Goal: Information Seeking & Learning: Learn about a topic

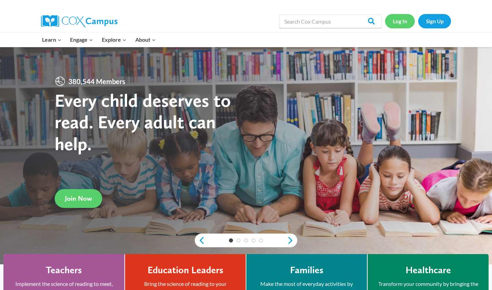
click at [401, 24] on link "Log In" at bounding box center [400, 21] width 30 height 14
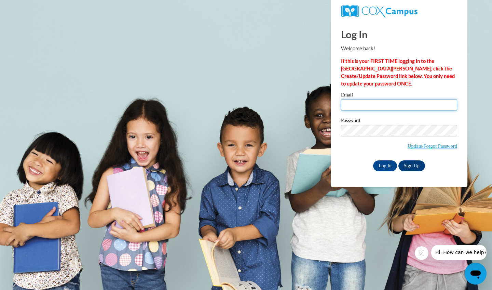
type input "[EMAIL_ADDRESS][DOMAIN_NAME]"
click at [385, 164] on input "Log In" at bounding box center [385, 165] width 24 height 11
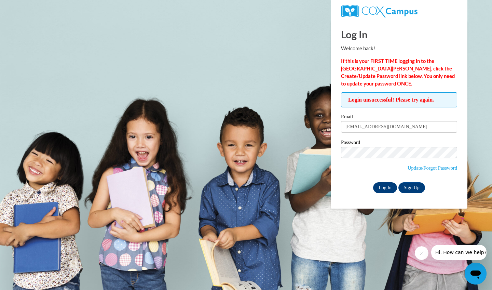
click at [387, 184] on input "Log In" at bounding box center [385, 187] width 24 height 11
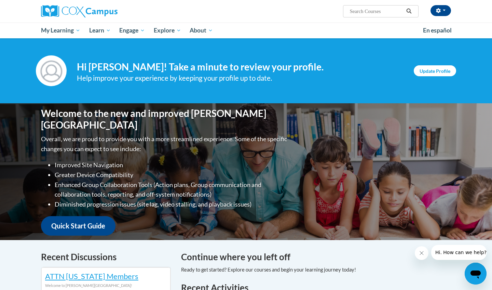
click at [428, 75] on link "Update Profile" at bounding box center [435, 70] width 42 height 11
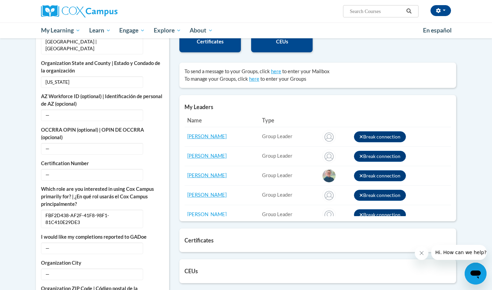
scroll to position [204, 0]
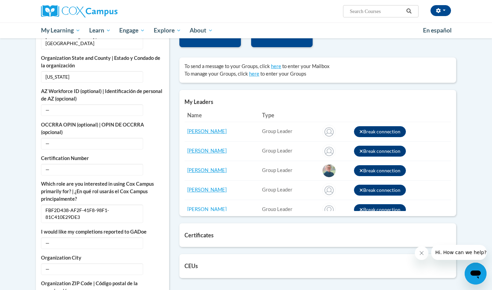
click at [449, 111] on th "Options" at bounding box center [401, 115] width 100 height 14
click at [208, 131] on link "Bridget Coombs" at bounding box center [206, 131] width 39 height 6
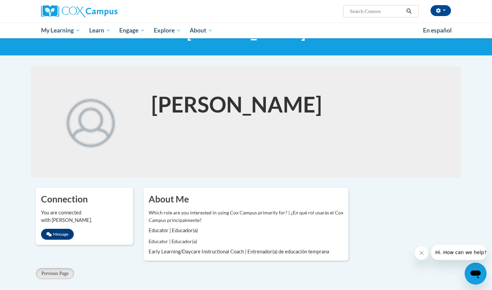
scroll to position [28, 0]
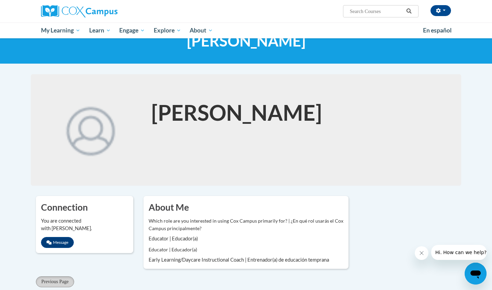
click at [69, 282] on span "Previous Page" at bounding box center [54, 281] width 27 height 5
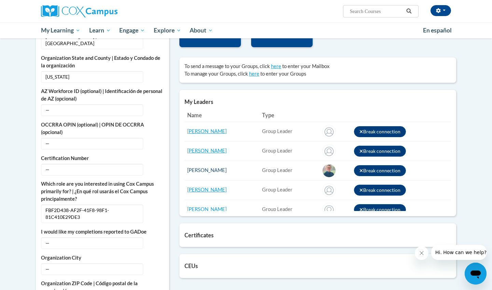
click at [197, 171] on link "[PERSON_NAME]" at bounding box center [206, 170] width 39 height 6
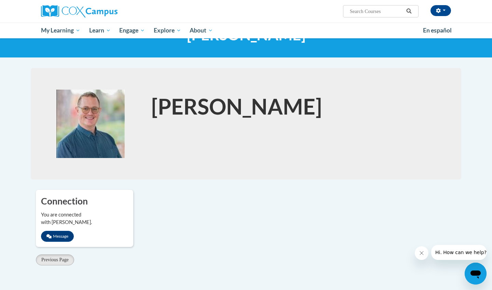
scroll to position [28, 0]
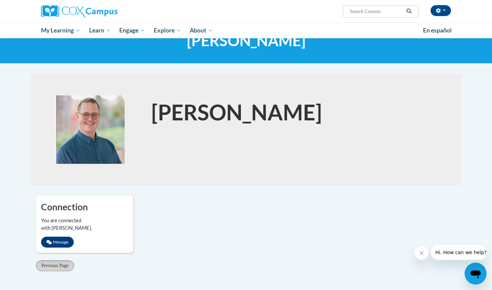
click at [64, 267] on span "Previous Page" at bounding box center [54, 265] width 27 height 5
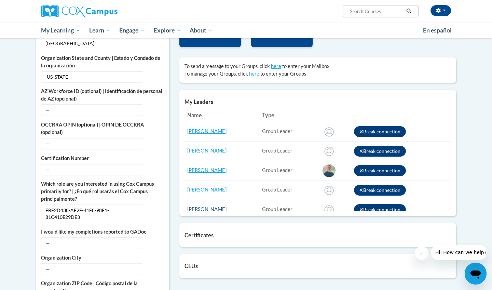
click at [206, 208] on link "[PERSON_NAME]" at bounding box center [206, 209] width 39 height 6
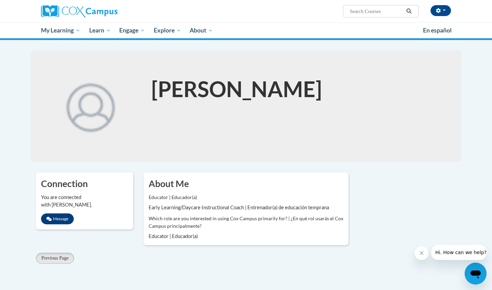
scroll to position [79, 0]
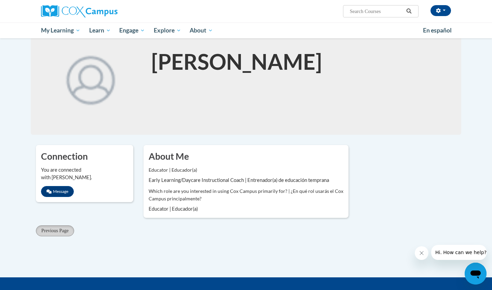
click at [71, 233] on button "Previous Page" at bounding box center [55, 230] width 38 height 11
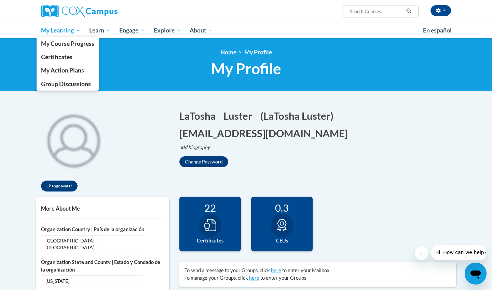
click at [63, 35] on link "My Learning" at bounding box center [61, 31] width 48 height 16
click at [56, 31] on span "My Learning" at bounding box center [60, 30] width 39 height 8
click at [58, 31] on span "My Learning" at bounding box center [60, 30] width 39 height 8
click at [65, 45] on span "My Course Progress" at bounding box center [67, 43] width 53 height 7
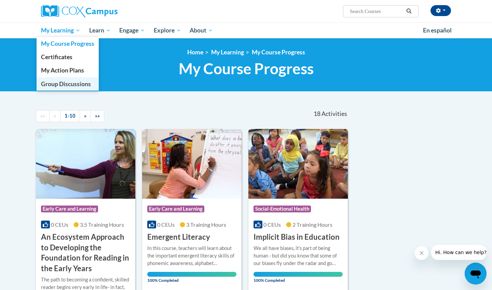
click at [68, 84] on span "Group Discussions" at bounding box center [66, 83] width 50 height 7
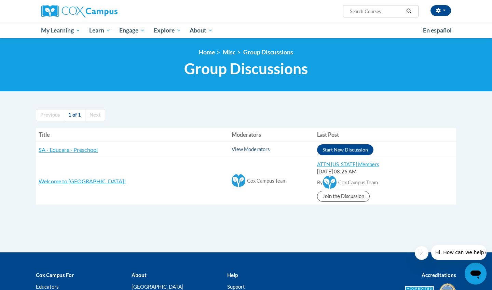
click at [232, 149] on link "View Moderators" at bounding box center [251, 149] width 38 height 6
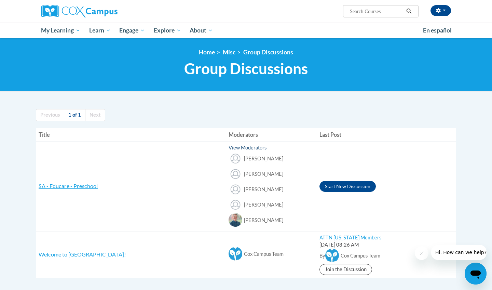
click at [229, 149] on link "View Moderators" at bounding box center [248, 148] width 38 height 6
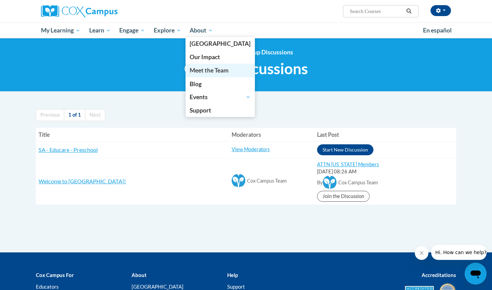
click at [204, 71] on span "Meet the Team" at bounding box center [209, 70] width 39 height 7
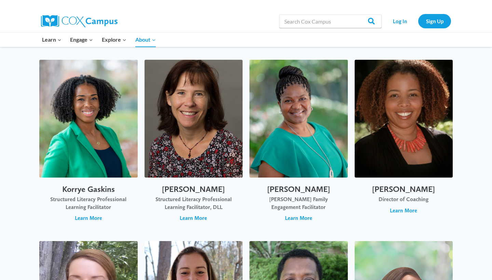
scroll to position [893, 0]
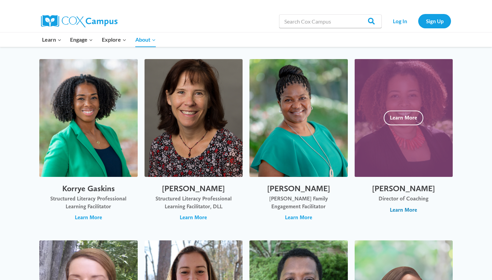
click at [396, 206] on span "Learn More" at bounding box center [403, 210] width 27 height 8
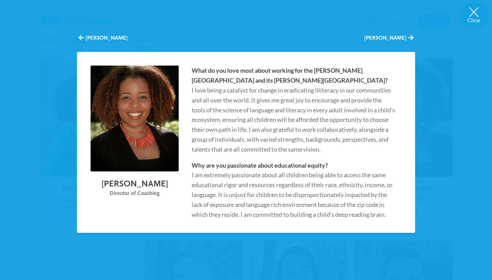
click at [395, 136] on p "What do you love most about working for the [PERSON_NAME][GEOGRAPHIC_DATA] and …" at bounding box center [294, 110] width 204 height 88
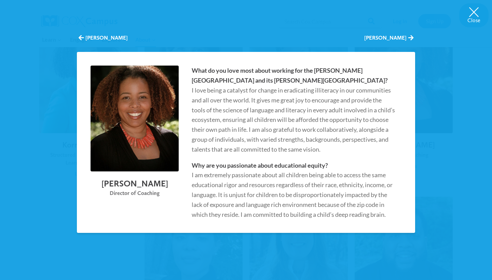
scroll to position [942, 0]
click at [398, 148] on div "What do you love most about working for the [PERSON_NAME][GEOGRAPHIC_DATA] and …" at bounding box center [294, 143] width 216 height 154
click at [383, 154] on div "What do you love most about working for the [PERSON_NAME][GEOGRAPHIC_DATA] and …" at bounding box center [294, 143] width 216 height 154
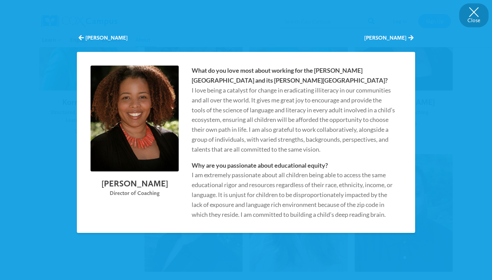
click at [476, 11] on button "Close" at bounding box center [473, 15] width 29 height 24
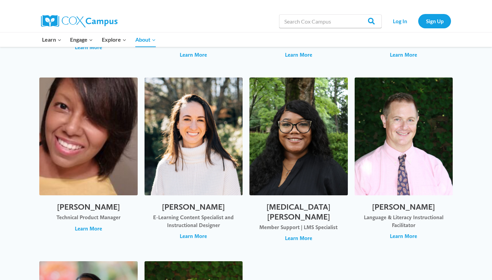
scroll to position [2156, 0]
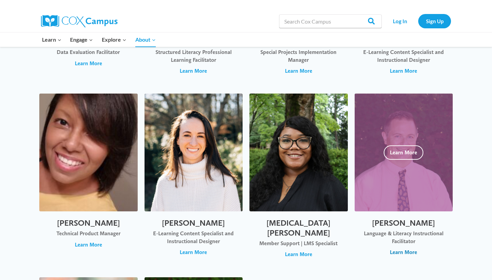
click at [408, 249] on span "Learn More" at bounding box center [403, 253] width 27 height 8
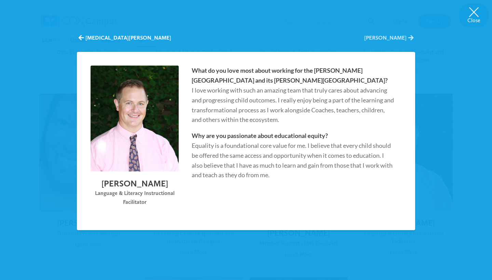
click at [407, 38] on button "[PERSON_NAME]" at bounding box center [388, 38] width 49 height 8
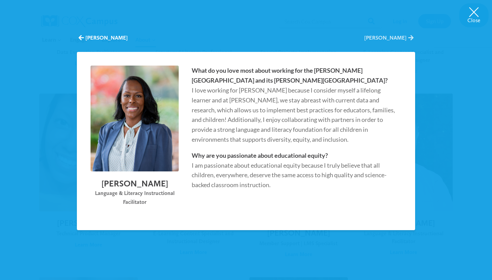
click at [407, 38] on button "[PERSON_NAME]" at bounding box center [388, 38] width 49 height 8
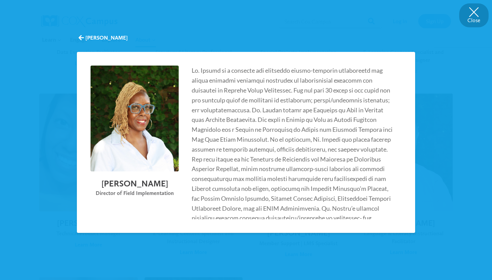
click at [476, 16] on button "Close" at bounding box center [473, 15] width 29 height 24
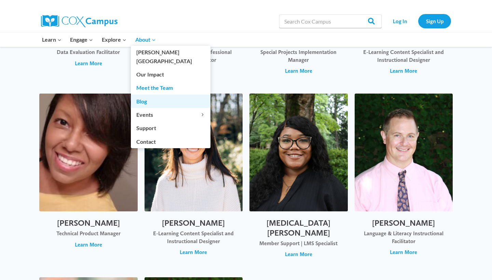
click at [143, 95] on link "Blog" at bounding box center [171, 101] width 80 height 13
